Goal: Task Accomplishment & Management: Manage account settings

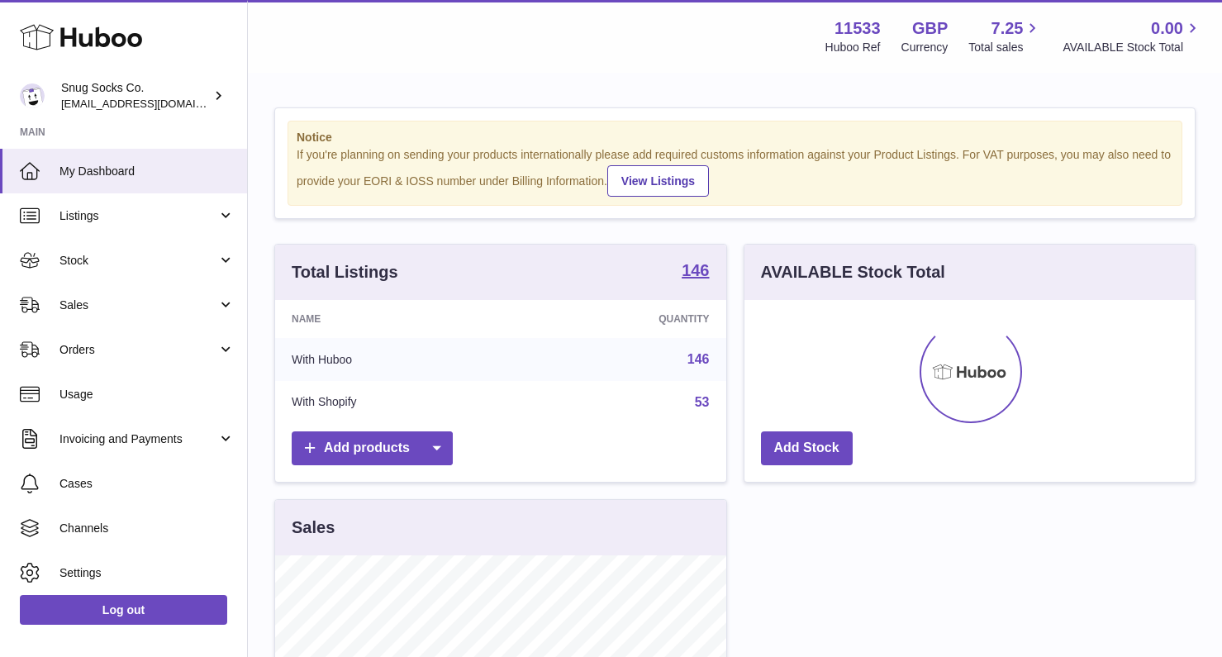
scroll to position [258, 450]
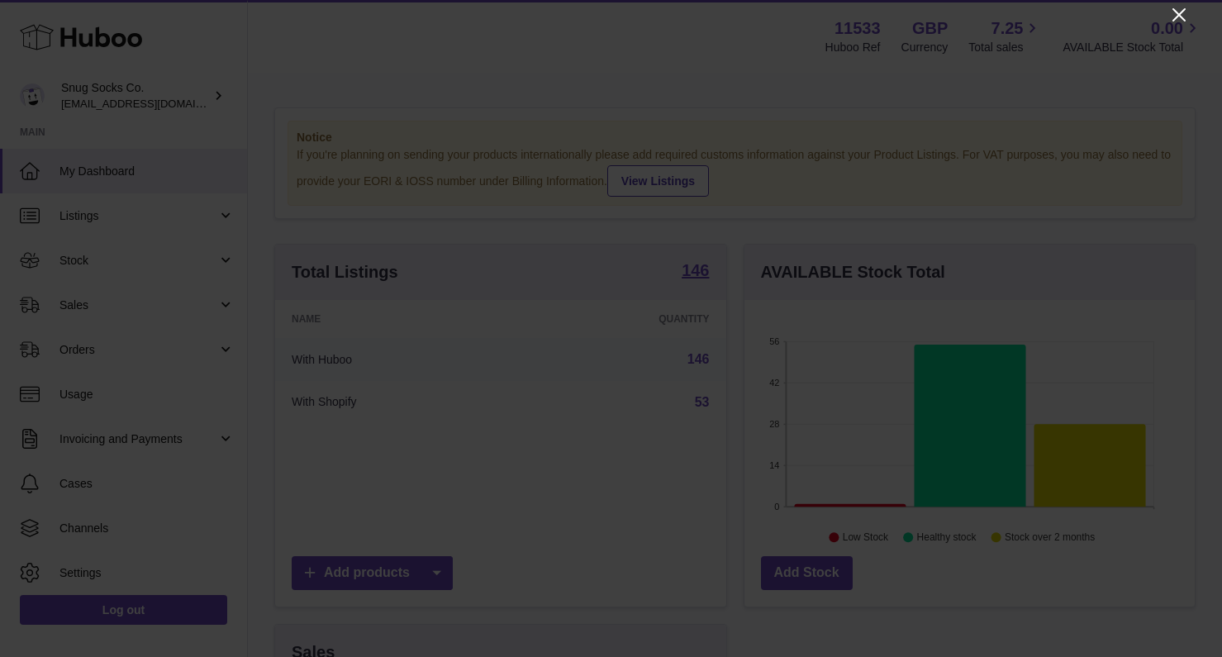
click at [1179, 16] on icon "Close" at bounding box center [1179, 15] width 20 height 20
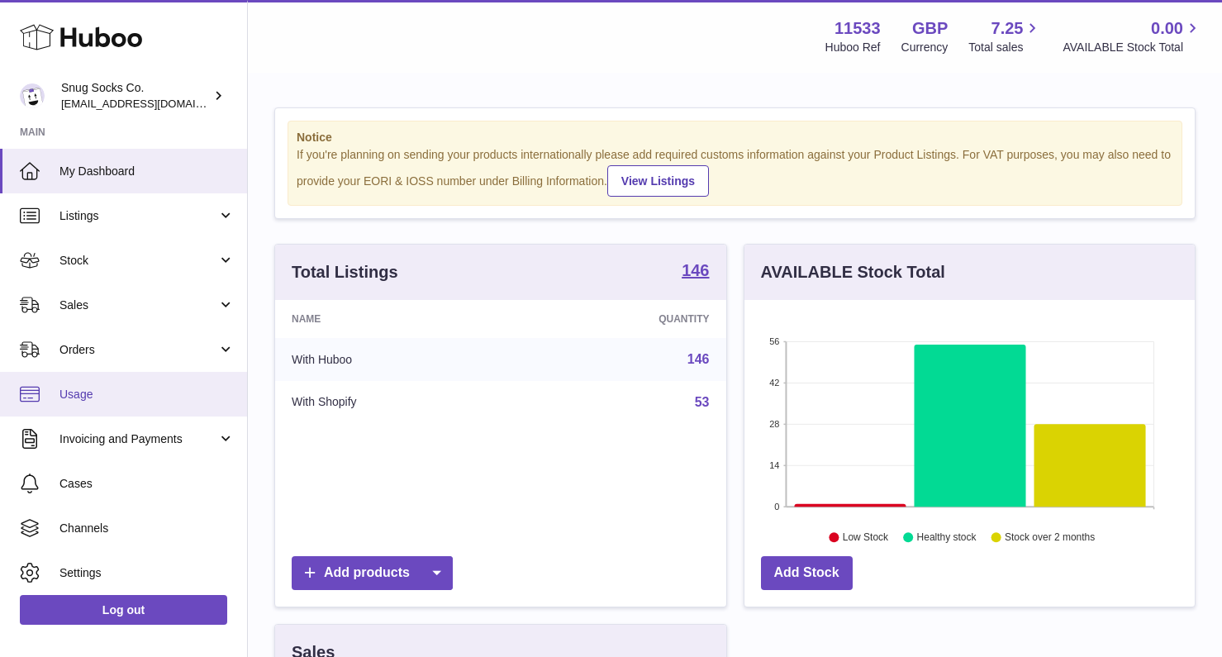
scroll to position [49, 0]
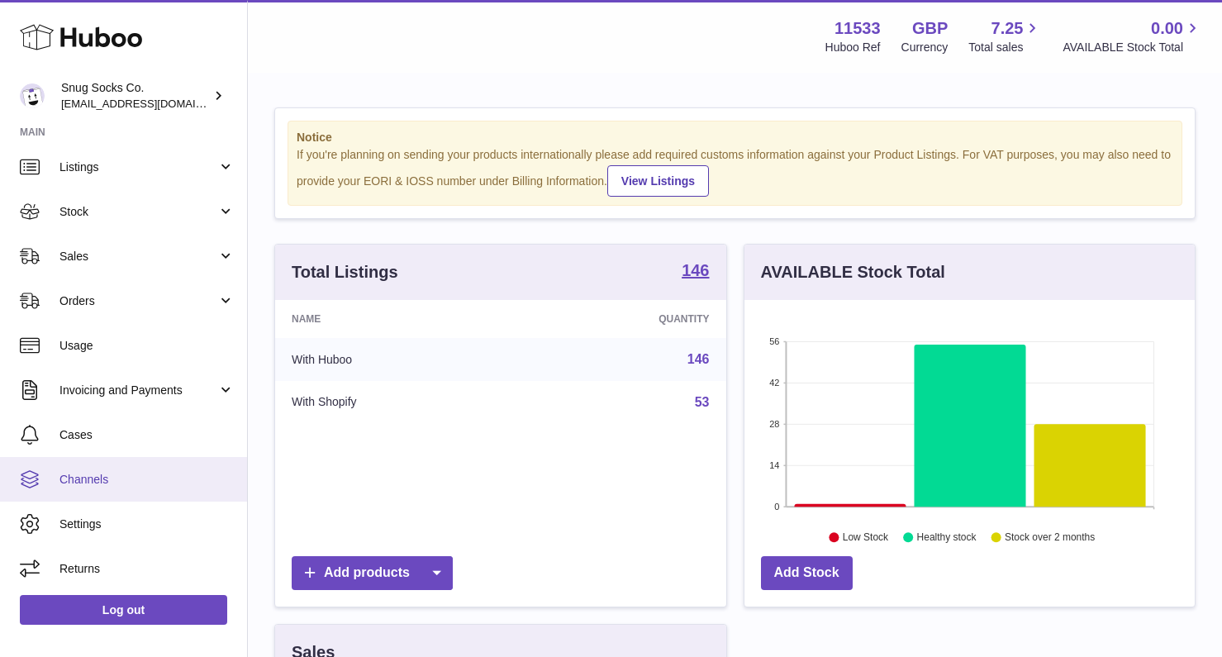
click at [107, 473] on span "Channels" at bounding box center [146, 480] width 175 height 16
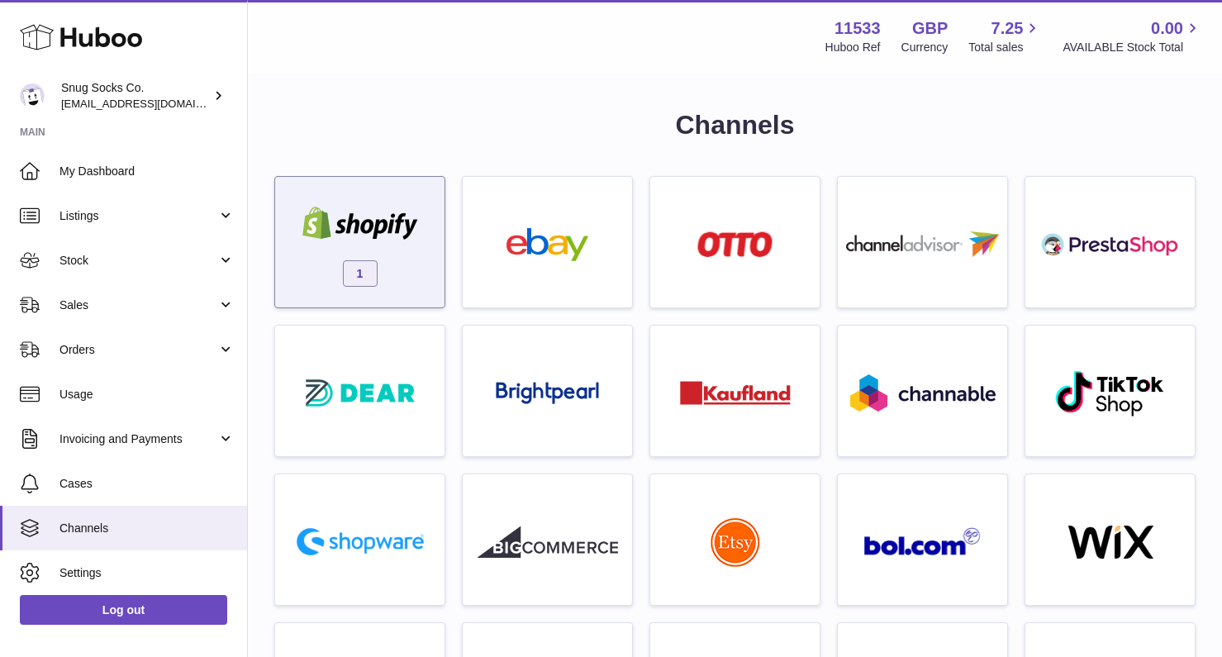
click at [322, 276] on div "1" at bounding box center [359, 246] width 153 height 106
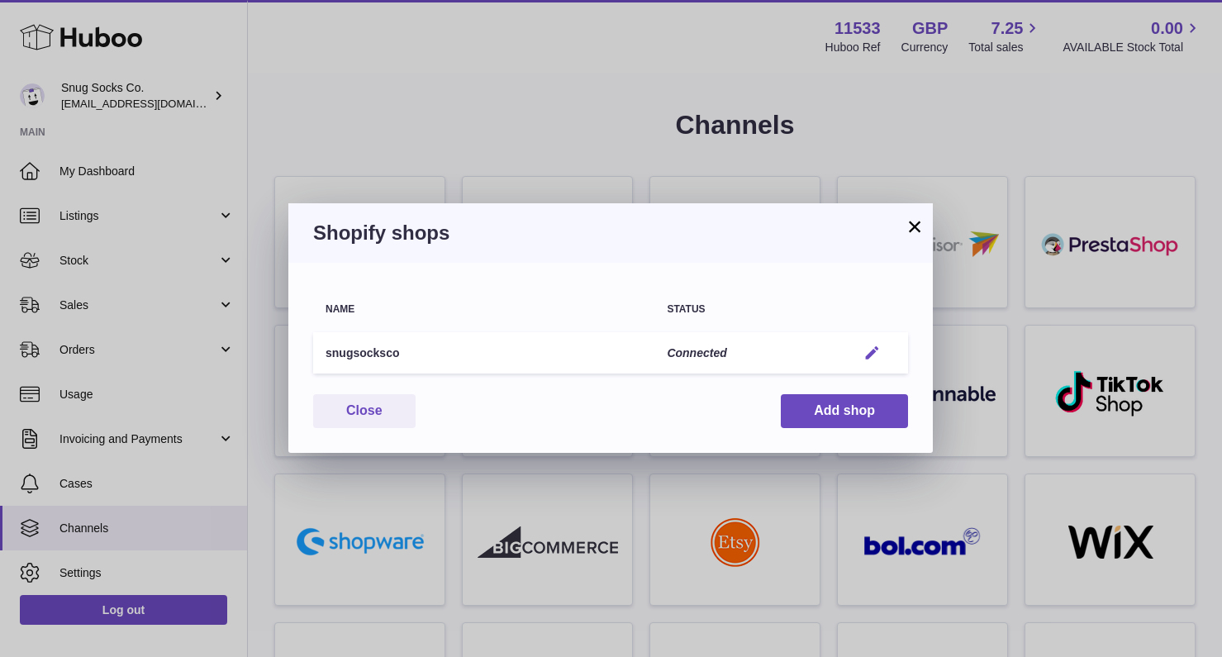
click at [869, 347] on em "button" at bounding box center [871, 353] width 17 height 17
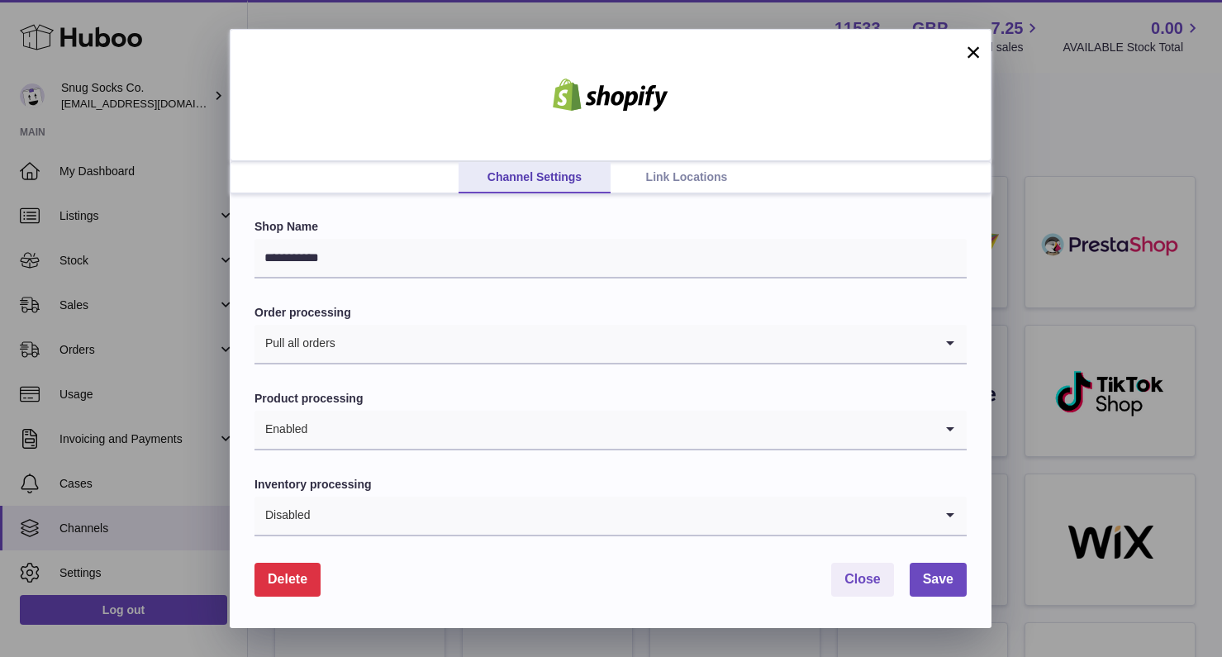
click at [666, 173] on link "Link Locations" at bounding box center [687, 177] width 152 height 31
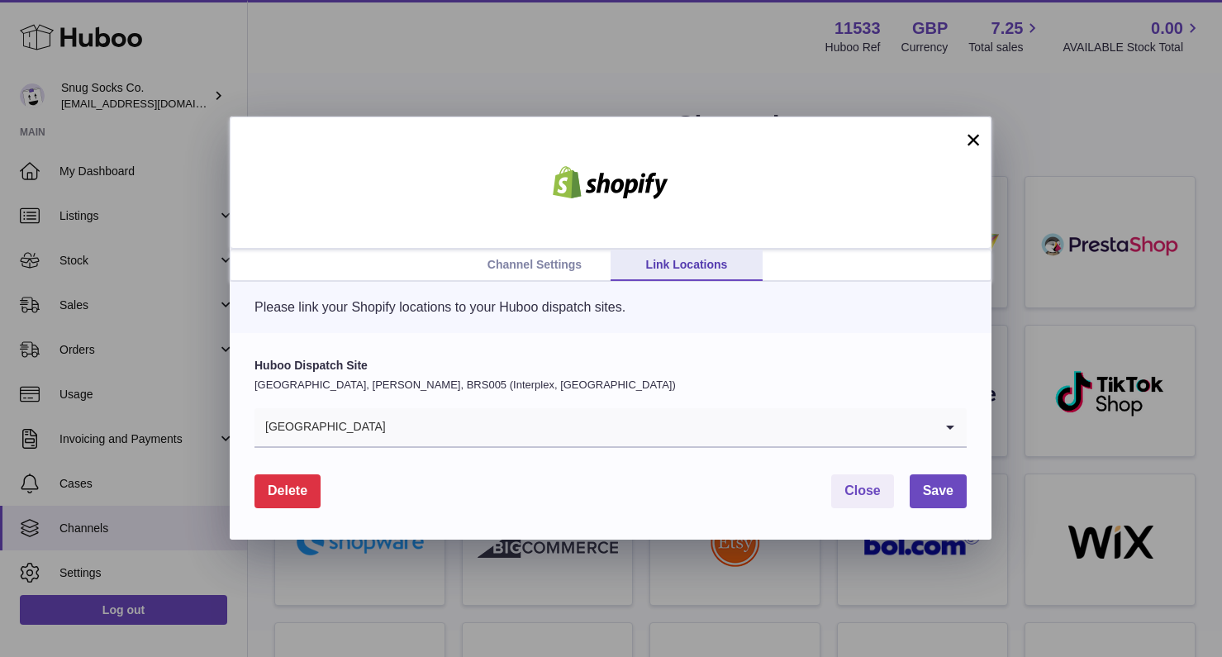
click at [971, 139] on button "×" at bounding box center [973, 140] width 20 height 20
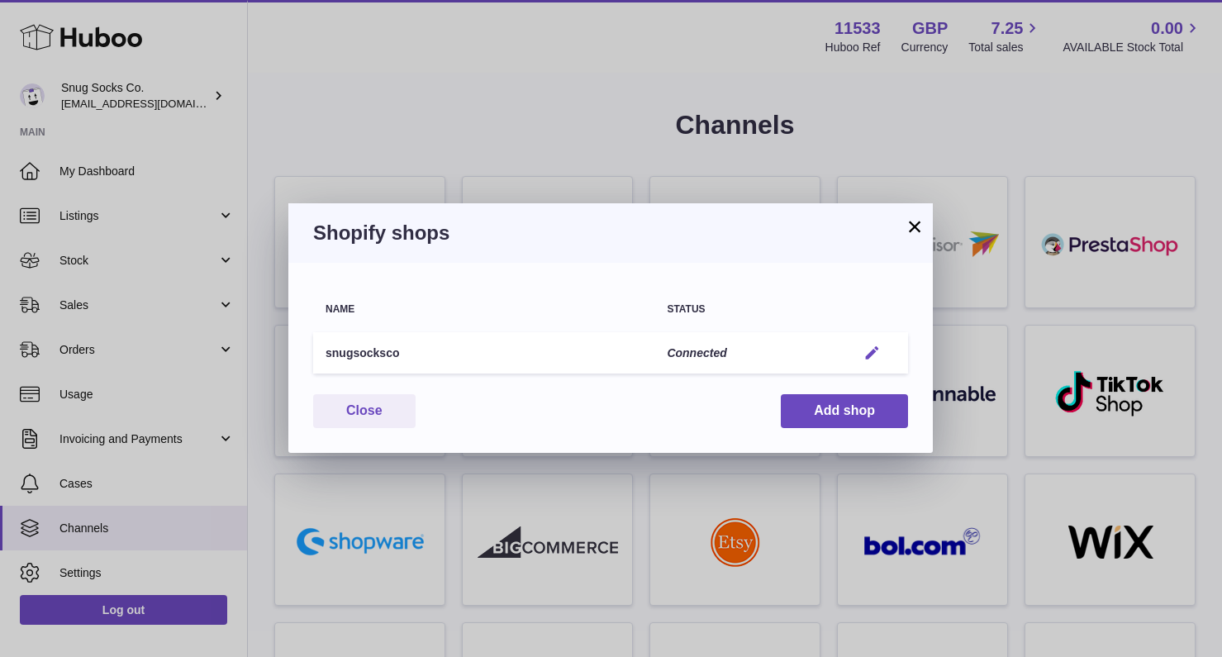
click at [871, 350] on em "button" at bounding box center [871, 353] width 17 height 17
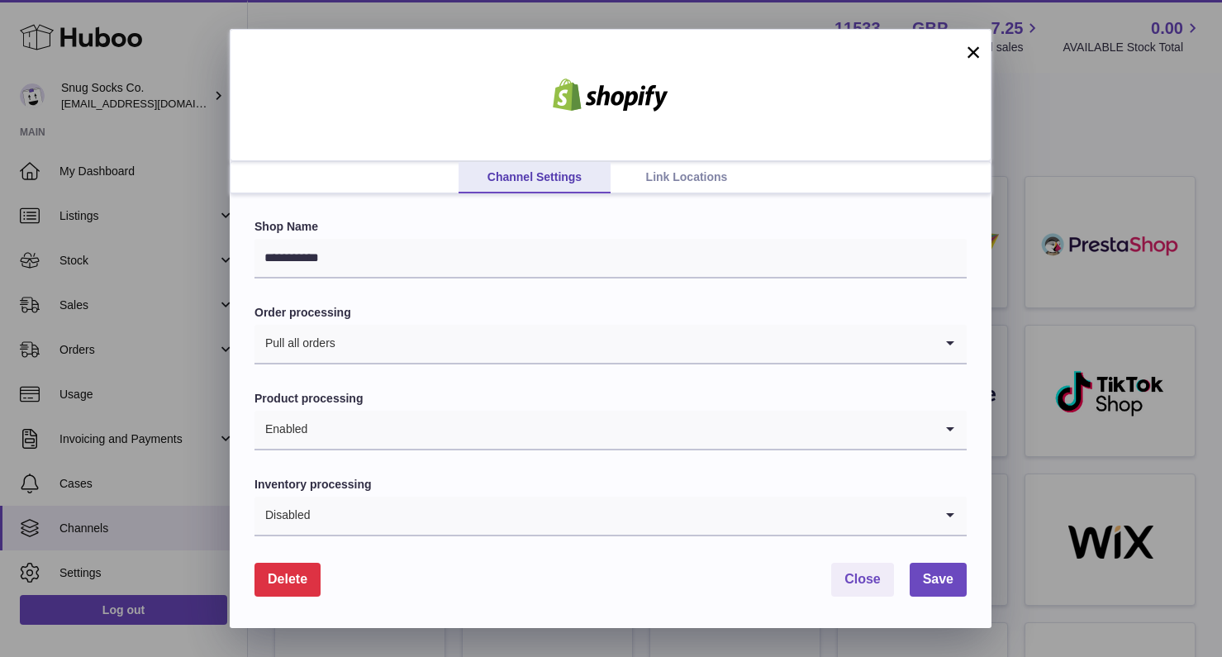
click at [652, 185] on link "Link Locations" at bounding box center [687, 177] width 152 height 31
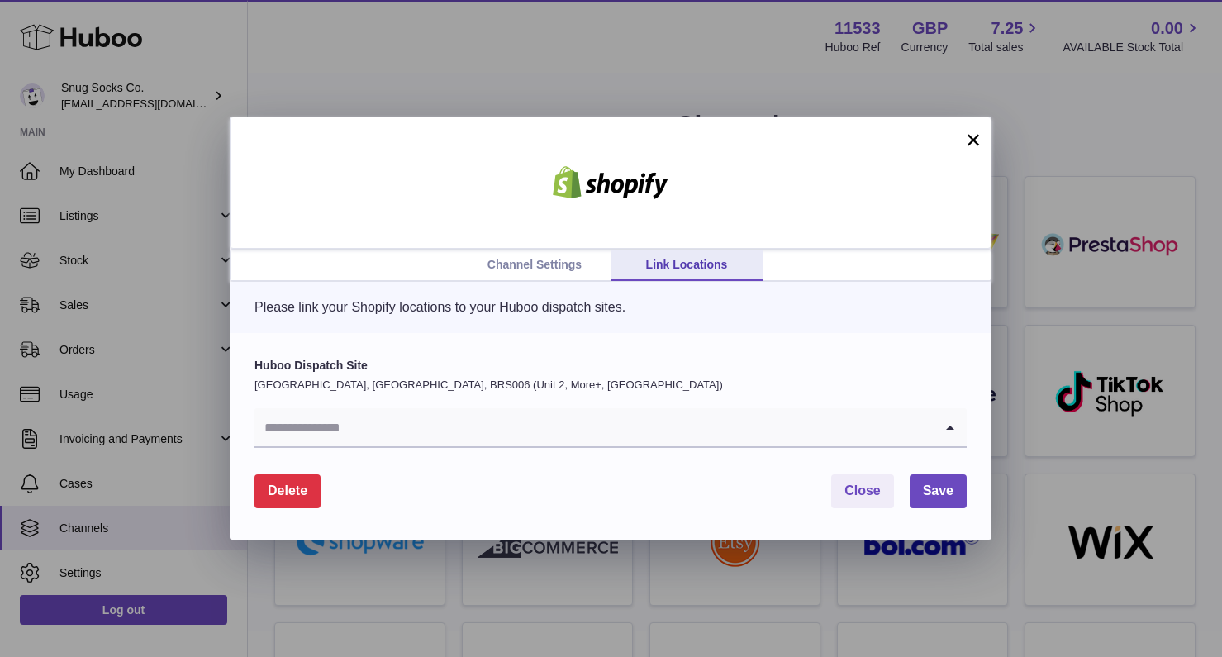
click at [383, 421] on input "Search for option" at bounding box center [594, 427] width 679 height 38
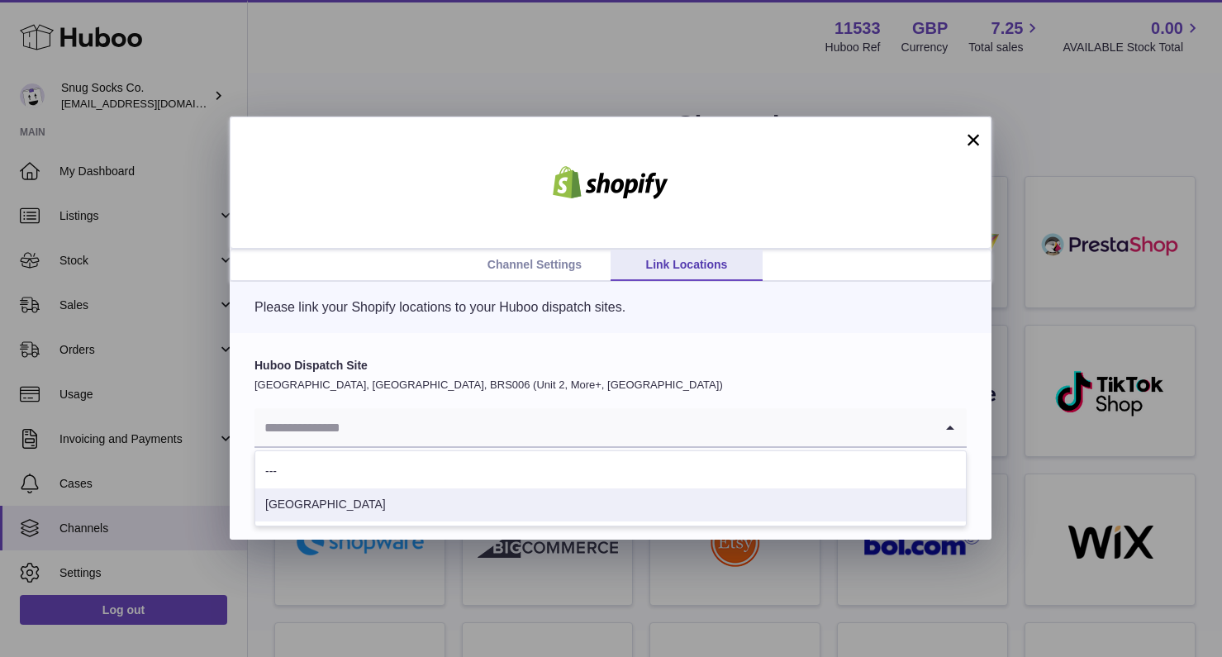
click at [380, 495] on li "[GEOGRAPHIC_DATA]" at bounding box center [610, 504] width 711 height 33
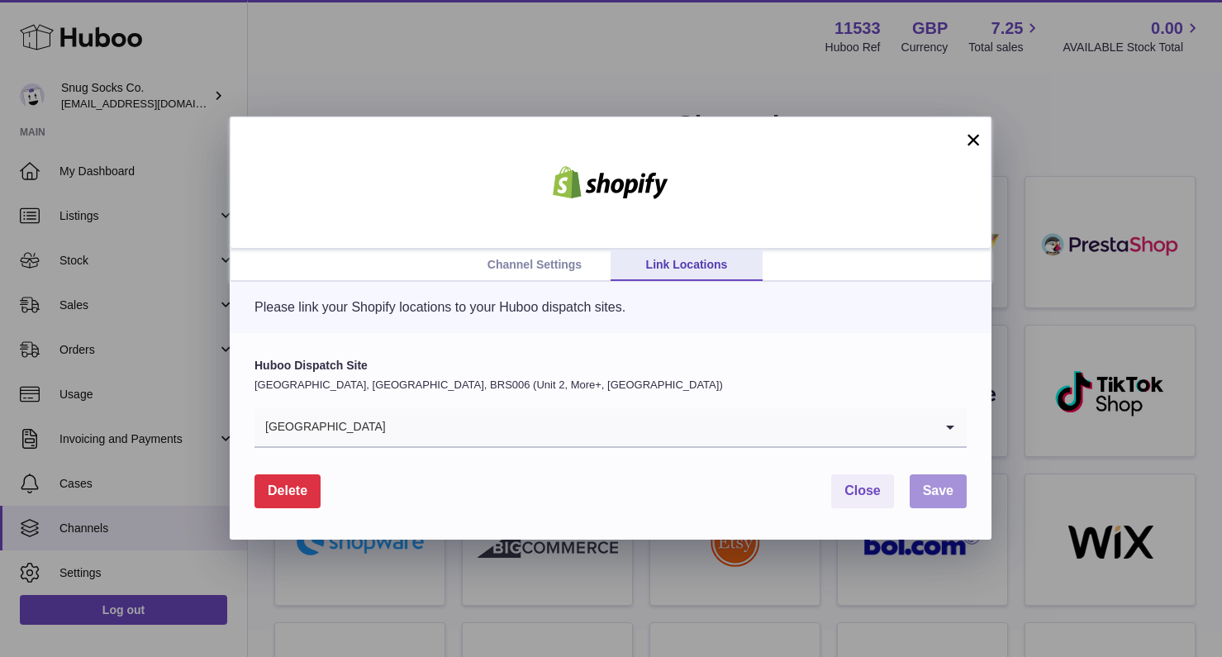
click at [950, 483] on span "Save" at bounding box center [938, 490] width 31 height 14
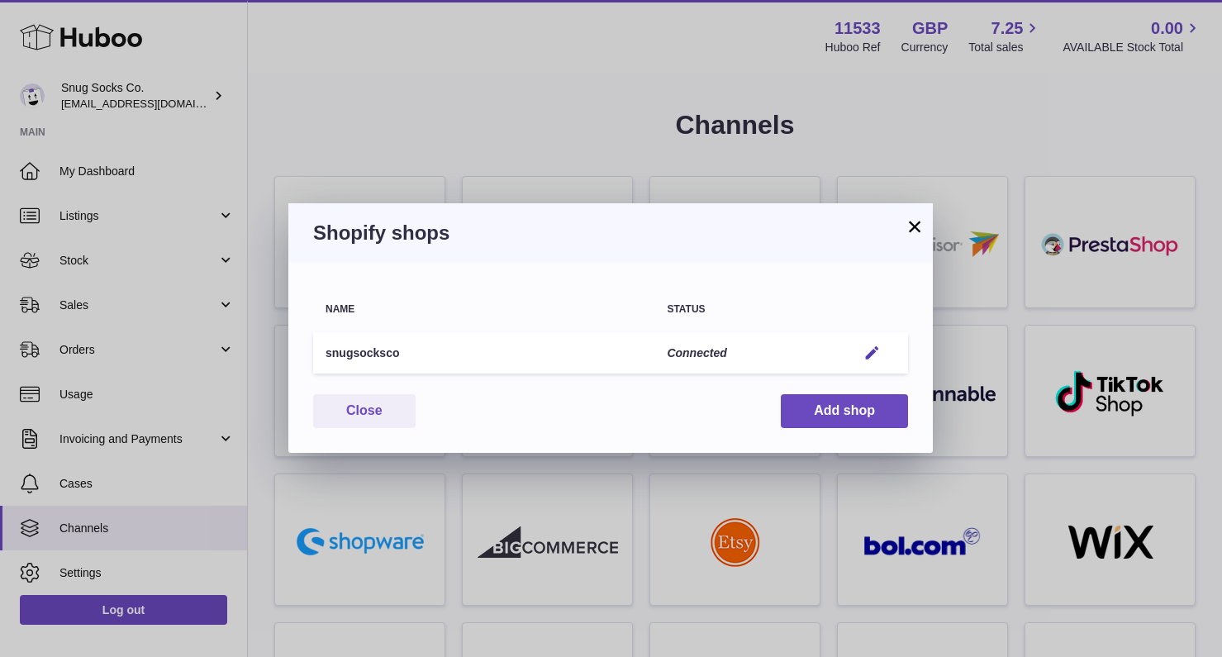
click at [911, 225] on button "×" at bounding box center [915, 226] width 20 height 20
